Goal: Task Accomplishment & Management: Manage account settings

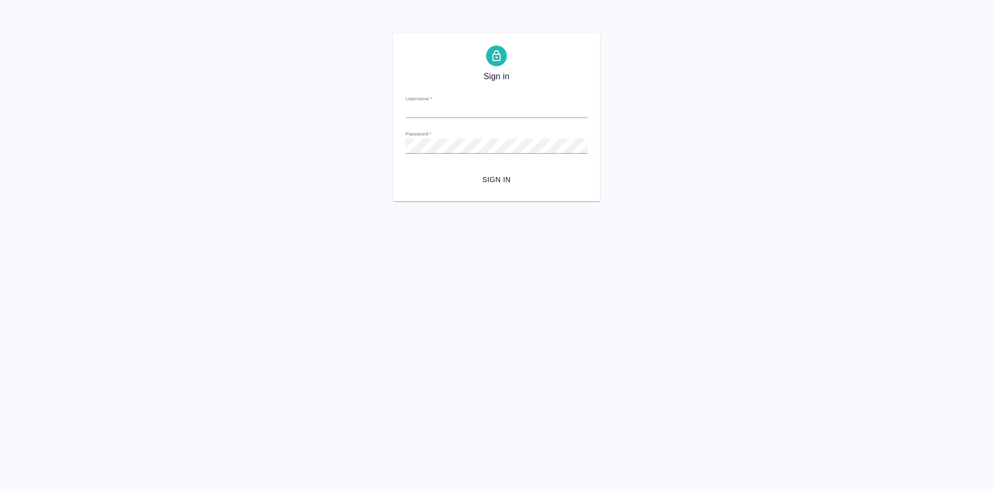
type input "[EMAIL_ADDRESS][DOMAIN_NAME]"
click at [342, 142] on div "Sign in Username   * [EMAIL_ADDRESS][DOMAIN_NAME] Password   * urlPath   * / Si…" at bounding box center [496, 117] width 993 height 168
click at [644, 201] on html "Sign in Username   * [EMAIL_ADDRESS][DOMAIN_NAME] Password   * urlPath   * / Si…" at bounding box center [496, 100] width 993 height 201
click at [506, 178] on span "Sign in" at bounding box center [497, 179] width 166 height 13
